Goal: Find specific page/section: Find specific page/section

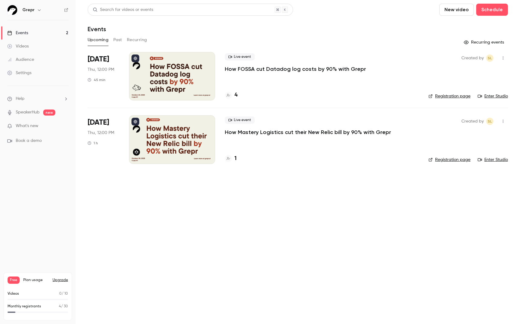
click at [237, 94] on h4 "4" at bounding box center [236, 95] width 3 height 8
click at [235, 158] on h4 "1" at bounding box center [236, 158] width 2 height 8
